Goal: Information Seeking & Learning: Learn about a topic

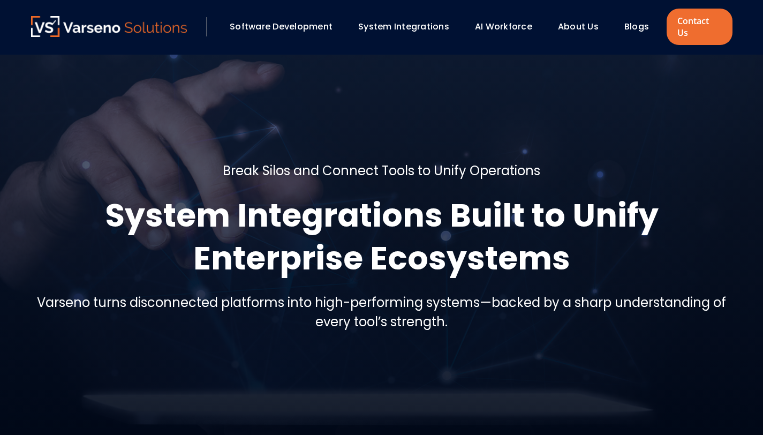
click at [643, 20] on link "Blogs" at bounding box center [636, 26] width 25 height 12
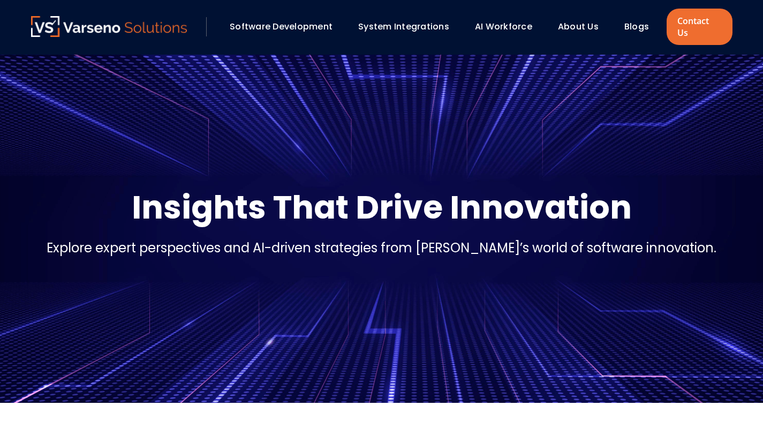
click at [636, 20] on link "Blogs" at bounding box center [636, 26] width 25 height 12
click at [626, 23] on link "Blogs" at bounding box center [636, 26] width 25 height 12
click at [636, 26] on link "Blogs" at bounding box center [636, 26] width 25 height 12
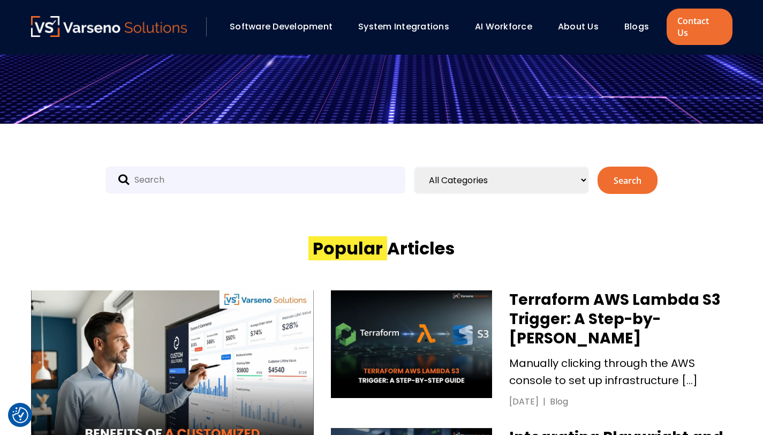
scroll to position [295, 0]
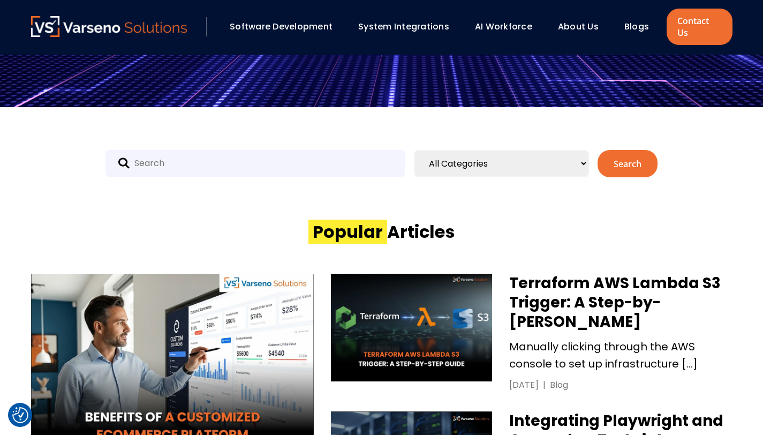
click at [539, 150] on select "All Categories Uncategorized Artificial Intelligence Blog Cloud Code review Cod…" at bounding box center [501, 163] width 175 height 27
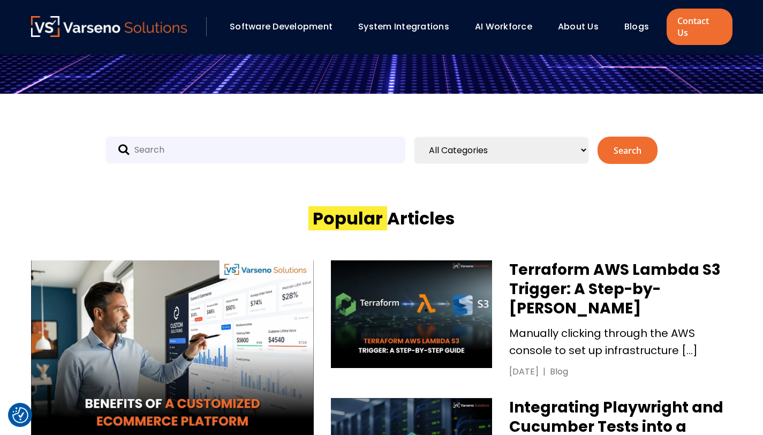
scroll to position [307, 0]
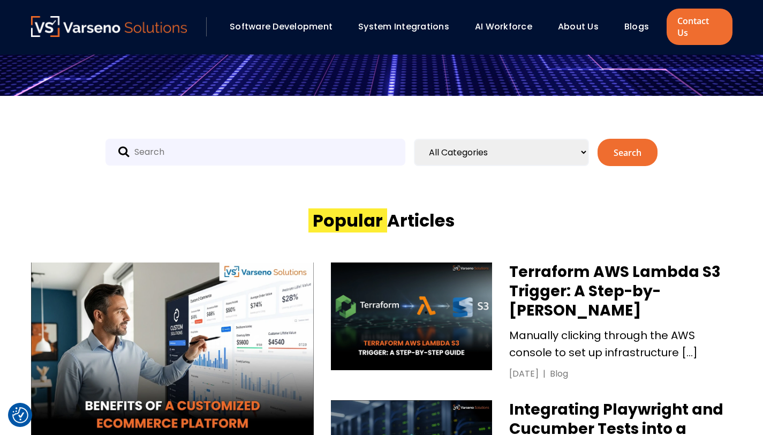
click at [356, 144] on input "text" at bounding box center [255, 152] width 300 height 27
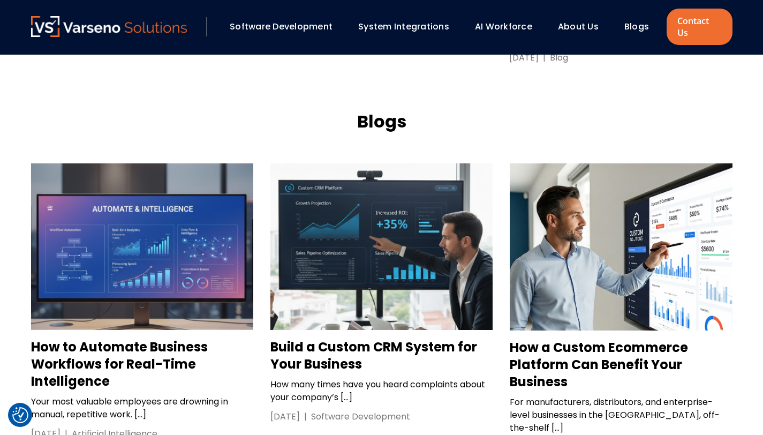
scroll to position [901, 0]
